Goal: Transaction & Acquisition: Purchase product/service

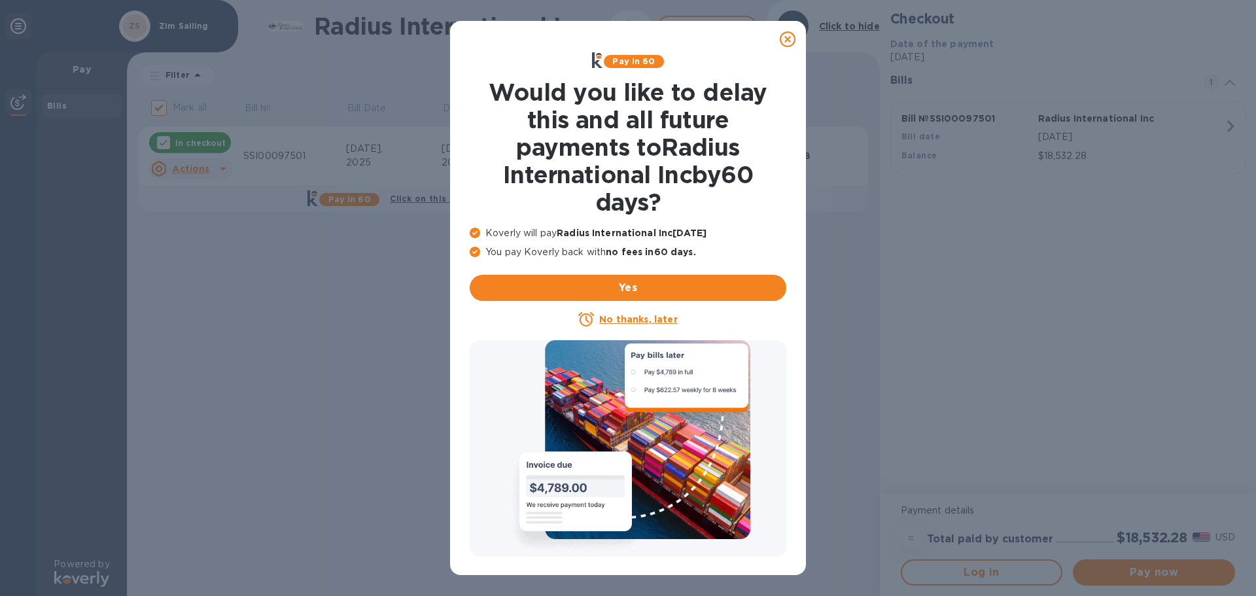
click at [792, 41] on icon at bounding box center [788, 39] width 16 height 16
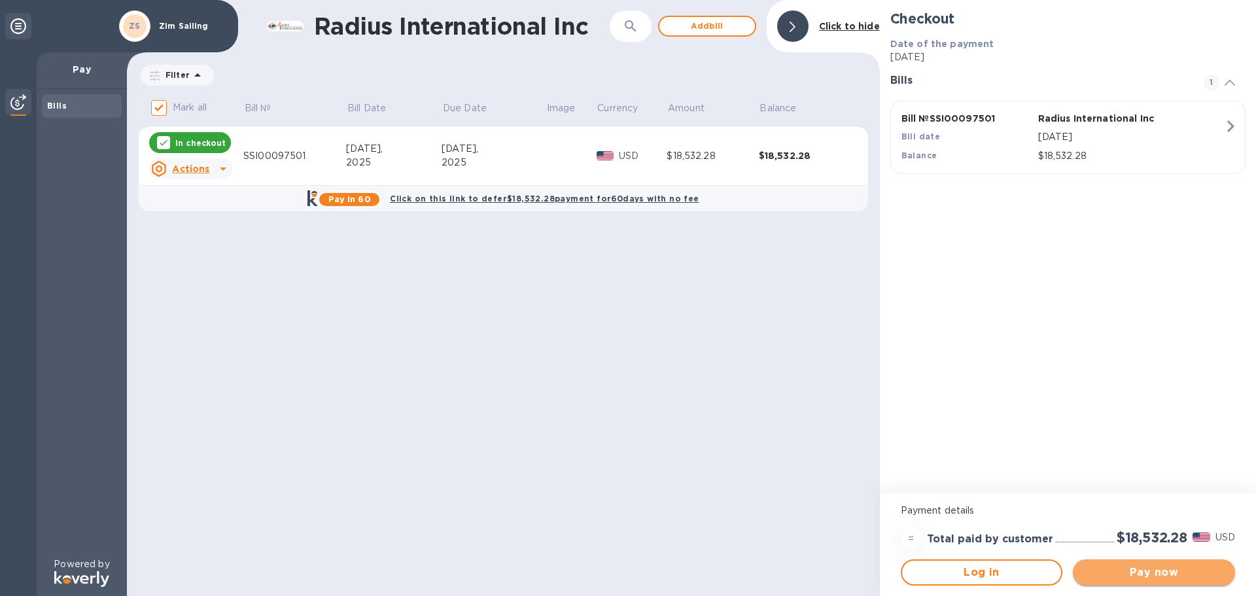
click at [1150, 579] on span "Pay now" at bounding box center [1153, 573] width 141 height 16
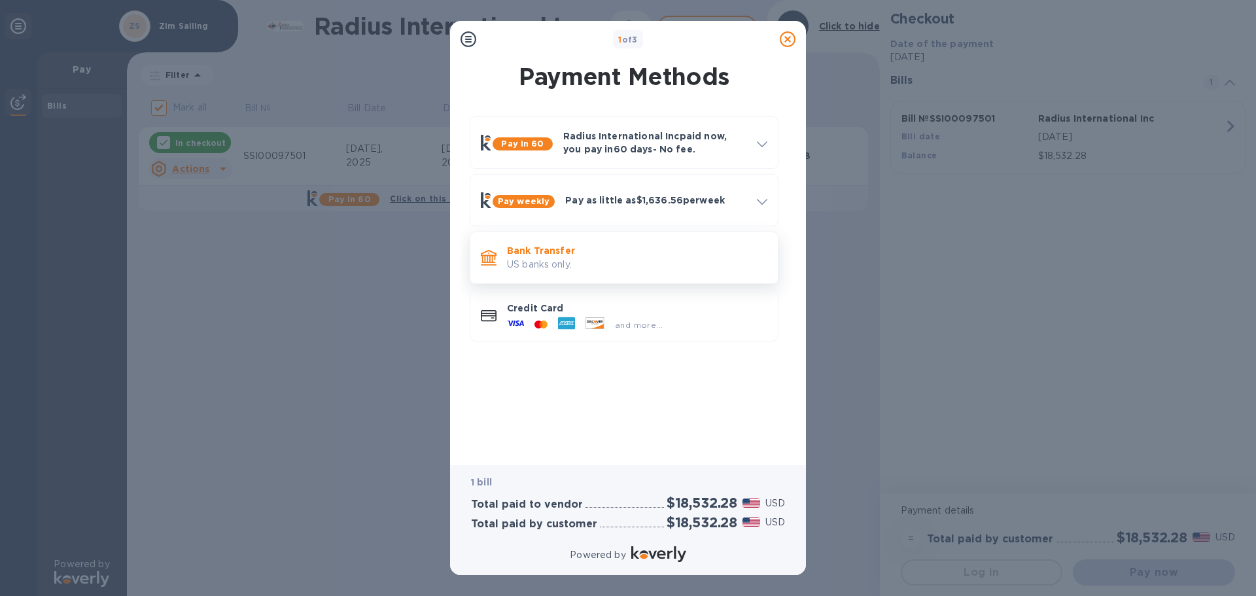
click at [595, 254] on p "Bank Transfer" at bounding box center [637, 250] width 260 height 13
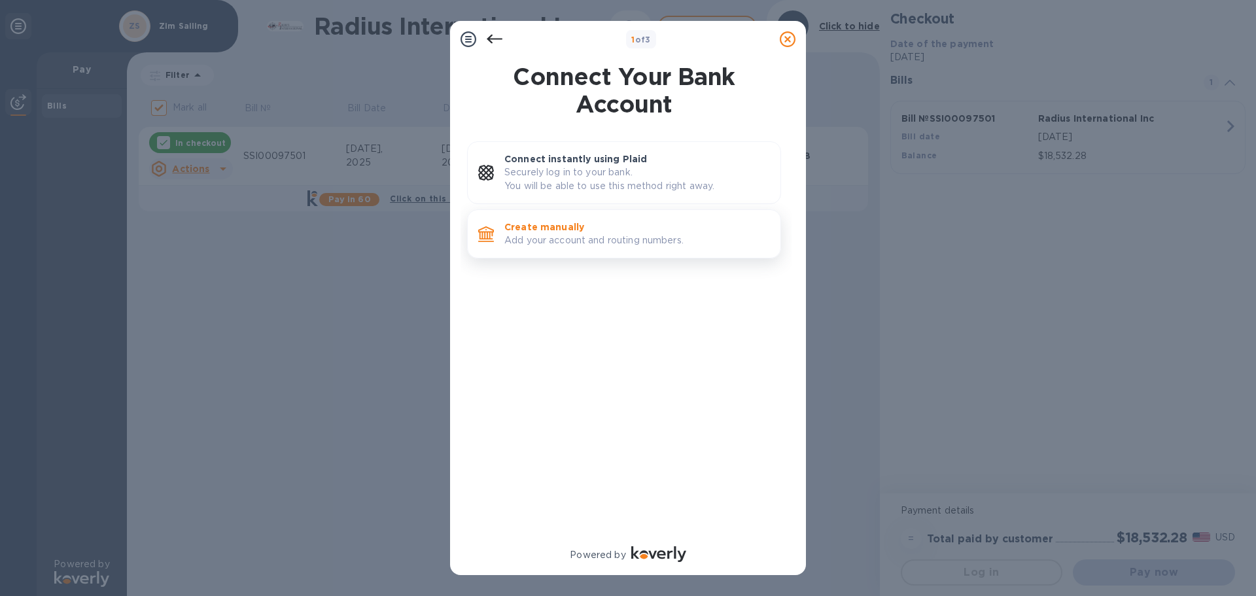
click at [587, 230] on p "Create manually" at bounding box center [637, 226] width 266 height 13
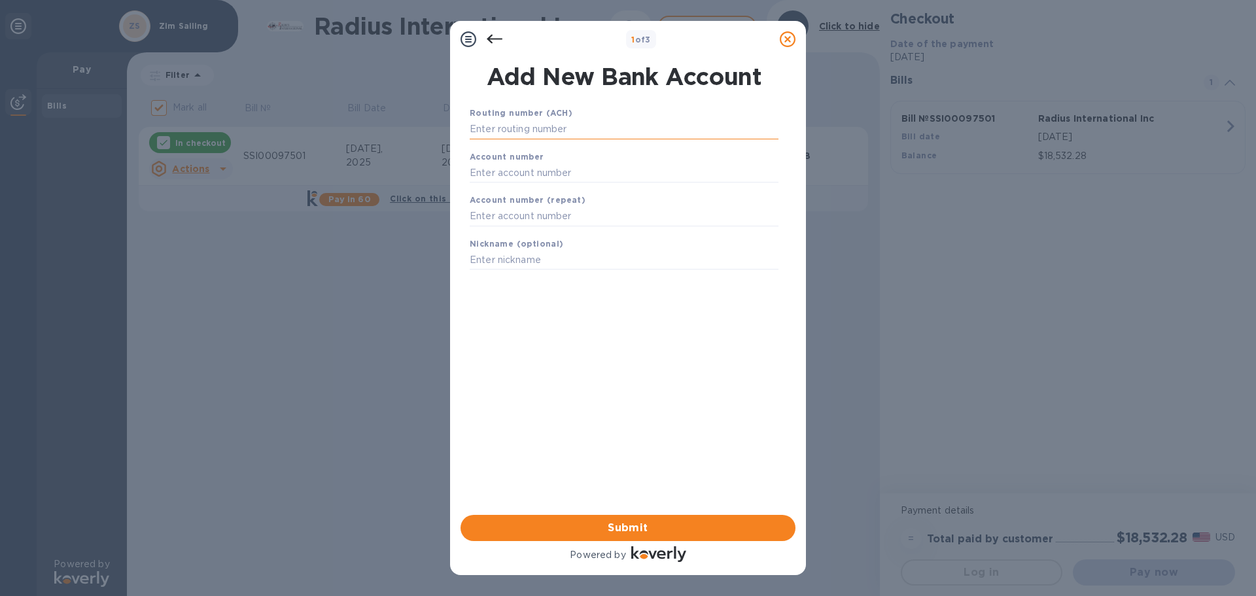
click at [604, 128] on input "text" at bounding box center [624, 130] width 309 height 20
drag, startPoint x: 563, startPoint y: 131, endPoint x: 401, endPoint y: 131, distance: 161.6
click at [401, 131] on div "1 of 3 Add New Bank Account Routing number (ACH) [FINANCIAL_ID] Account number …" at bounding box center [628, 298] width 1256 height 596
type input "011500120"
click at [491, 190] on input "text" at bounding box center [624, 189] width 309 height 20
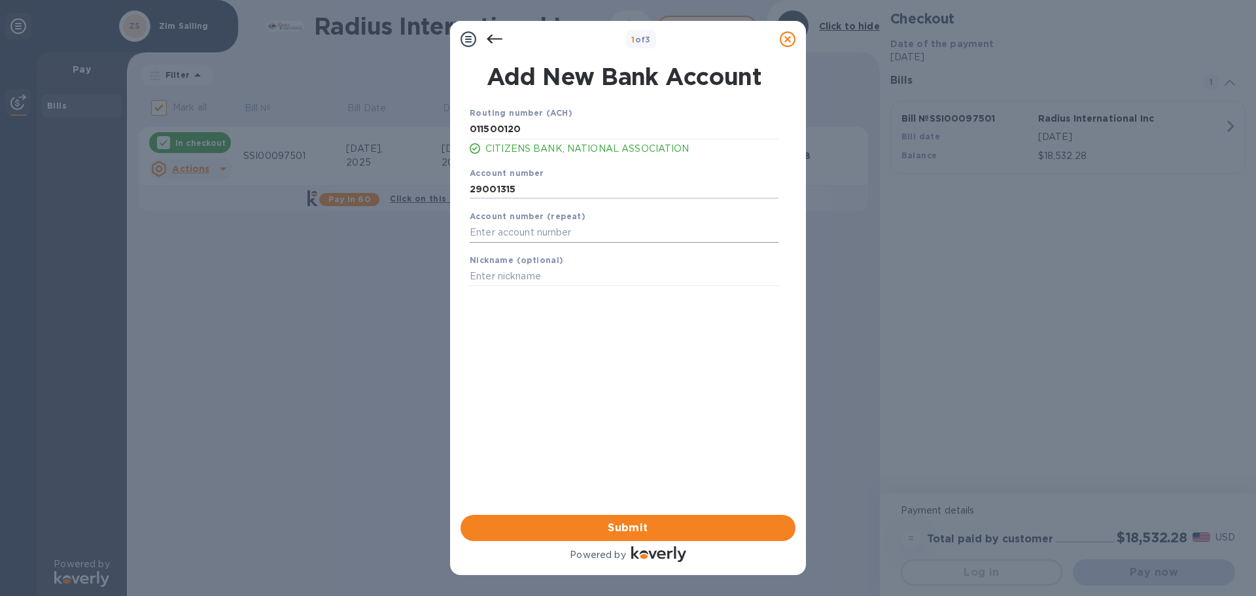
type input "29001315"
click at [482, 230] on input "text" at bounding box center [624, 233] width 309 height 20
type input "29001315"
click at [546, 279] on input "text" at bounding box center [624, 277] width 309 height 20
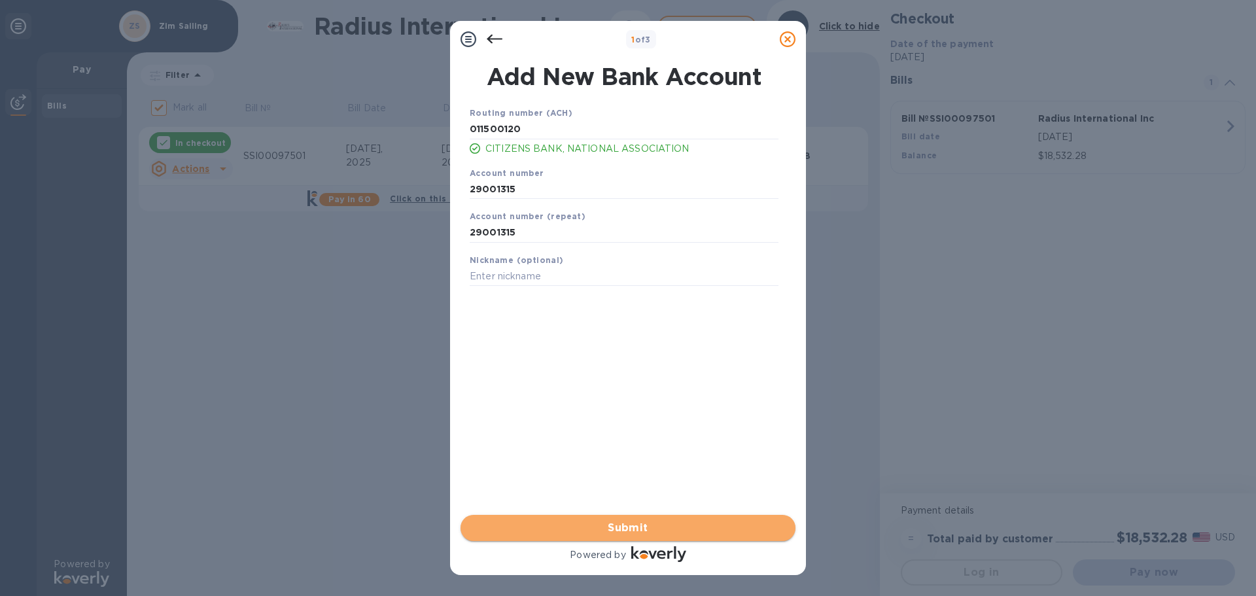
click at [629, 531] on span "Submit" at bounding box center [628, 528] width 314 height 16
